Goal: Task Accomplishment & Management: Manage account settings

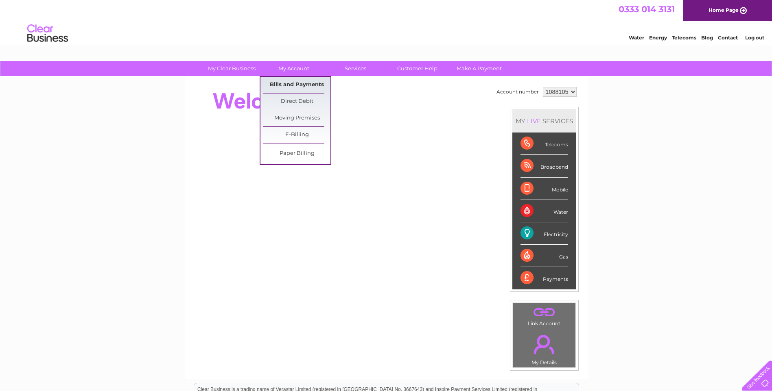
click at [295, 83] on link "Bills and Payments" at bounding box center [296, 85] width 67 height 16
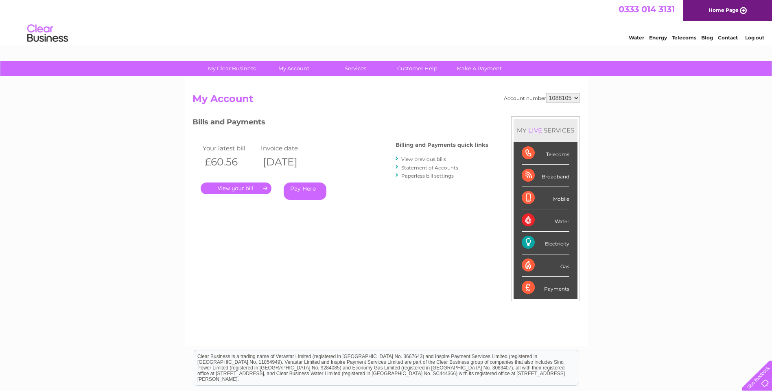
click at [264, 189] on link "." at bounding box center [236, 189] width 71 height 12
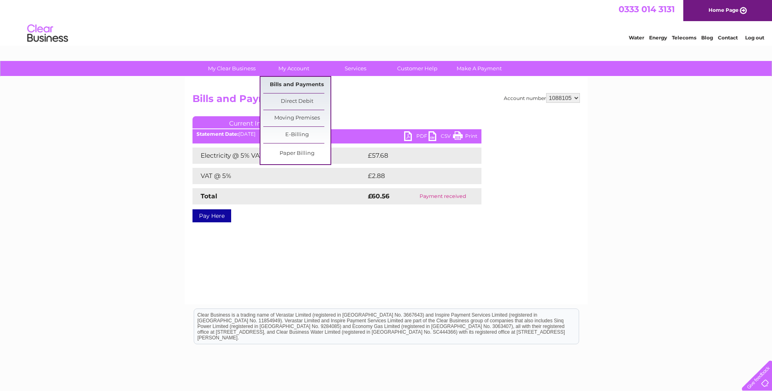
click at [295, 81] on link "Bills and Payments" at bounding box center [296, 85] width 67 height 16
click at [295, 86] on link "Bills and Payments" at bounding box center [296, 85] width 67 height 16
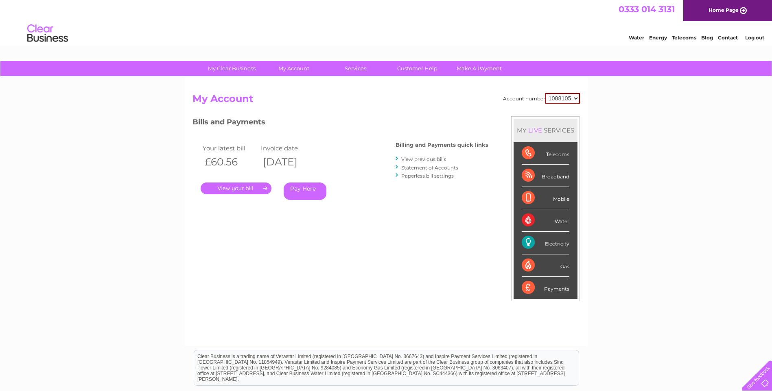
click at [426, 159] on link "View previous bills" at bounding box center [423, 159] width 45 height 6
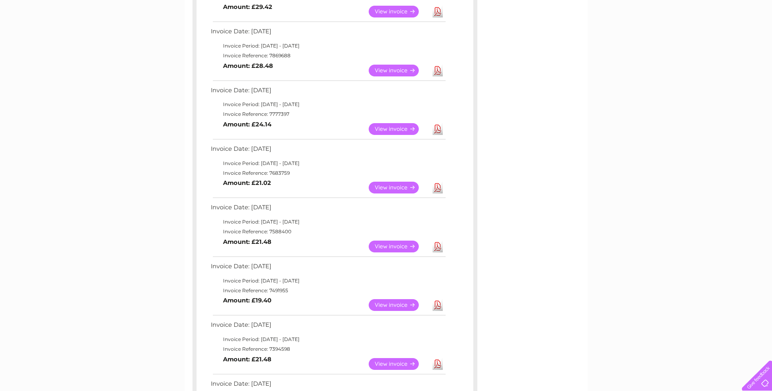
scroll to position [295, 0]
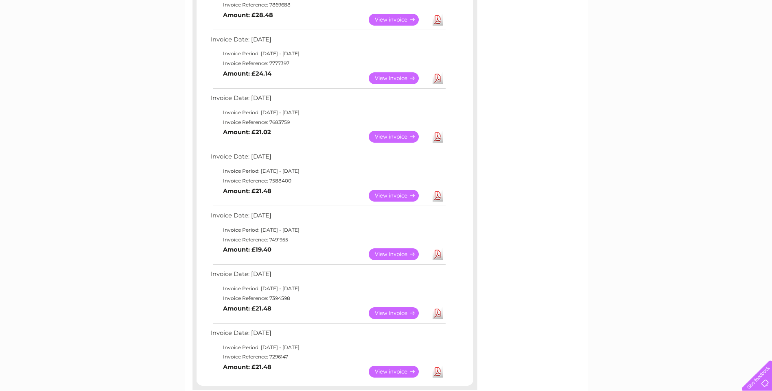
click at [385, 311] on link "View" at bounding box center [399, 314] width 60 height 12
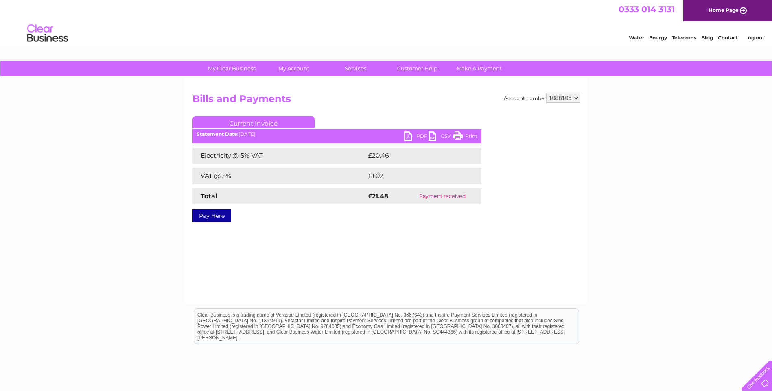
click at [422, 138] on link "PDF" at bounding box center [416, 137] width 24 height 12
